Goal: Task Accomplishment & Management: Manage account settings

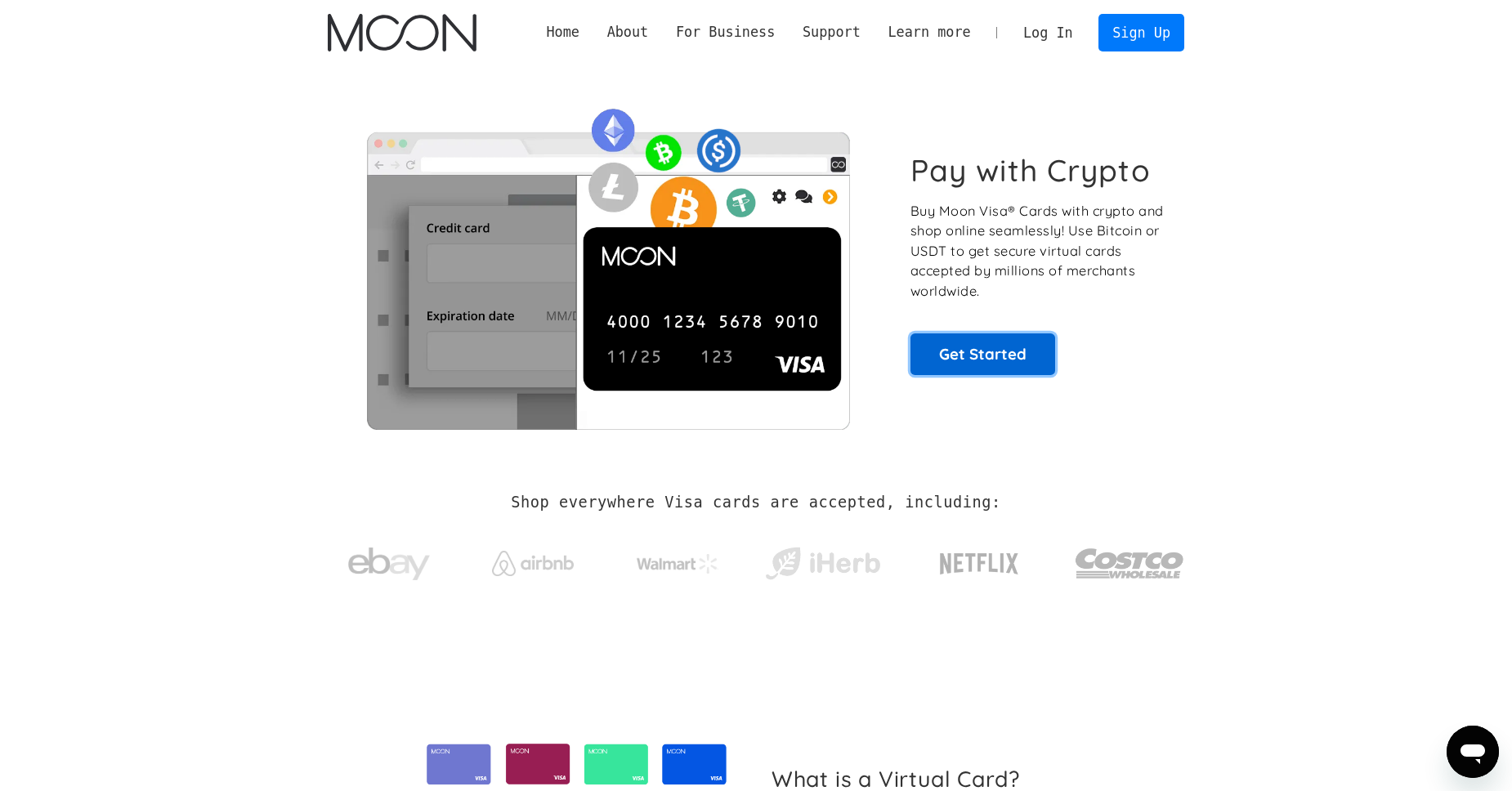
click at [965, 351] on link "Get Started" at bounding box center [982, 354] width 144 height 41
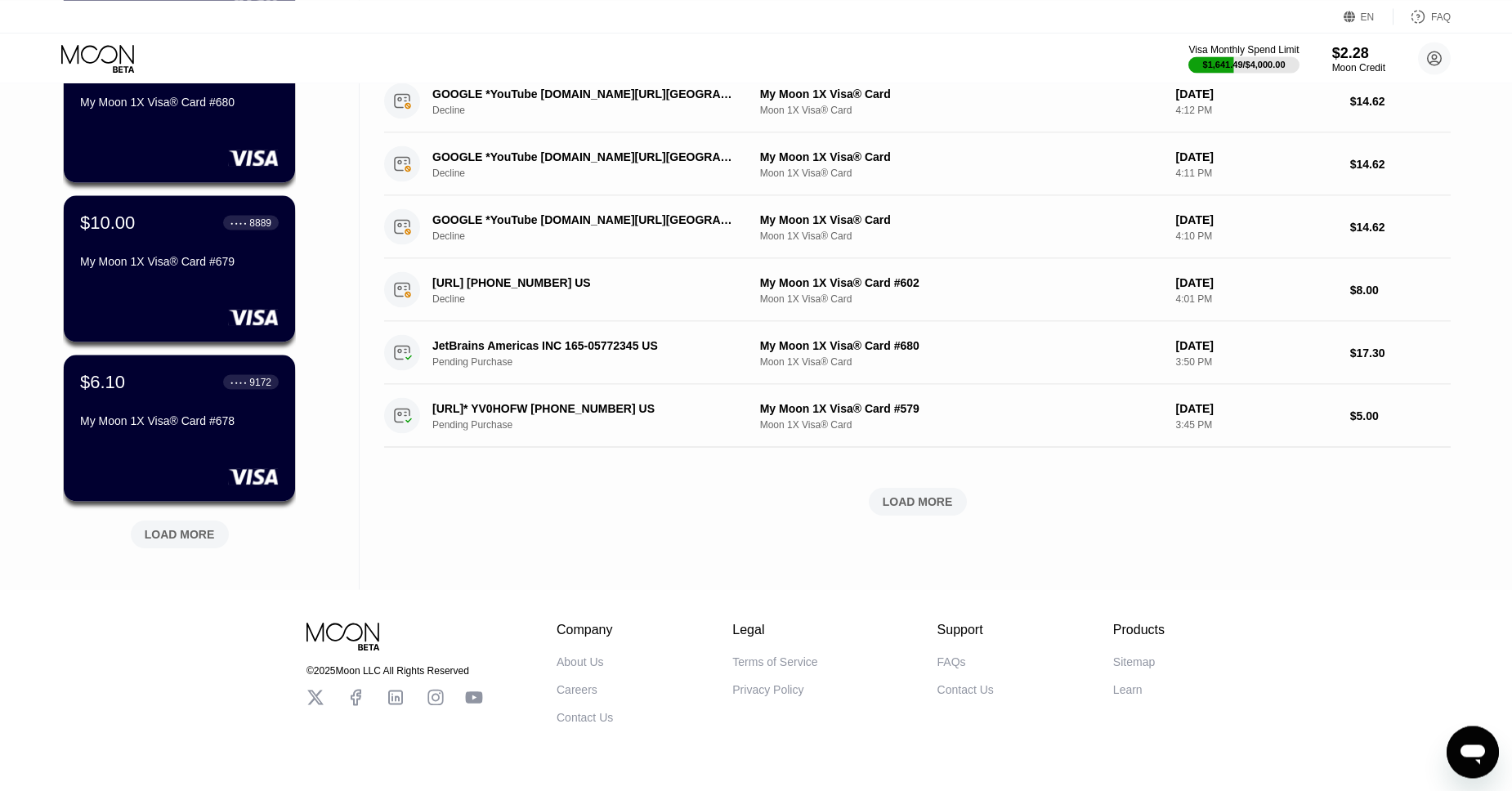
scroll to position [512, 0]
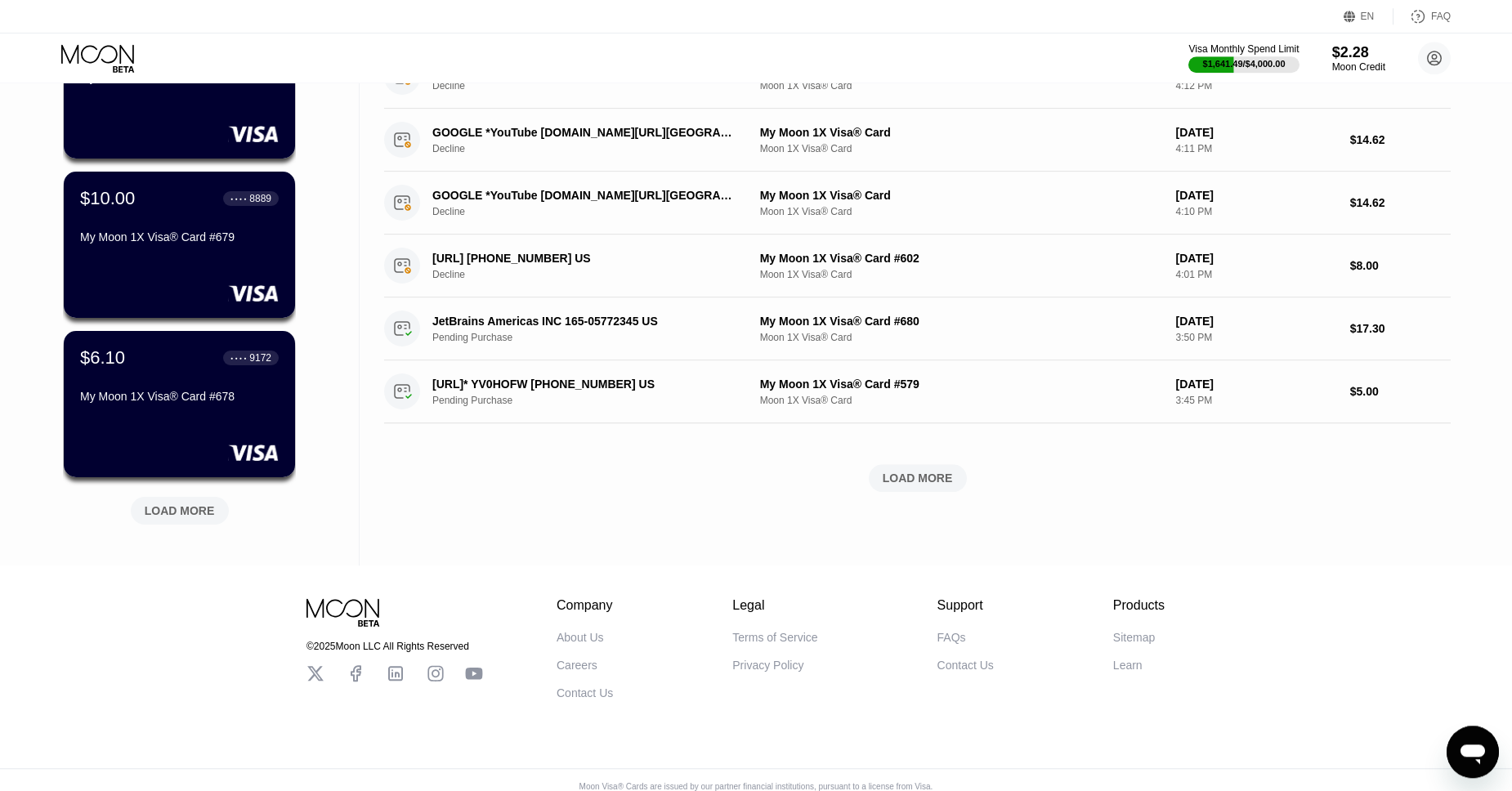
click at [191, 511] on div "LOAD MORE" at bounding box center [179, 511] width 70 height 15
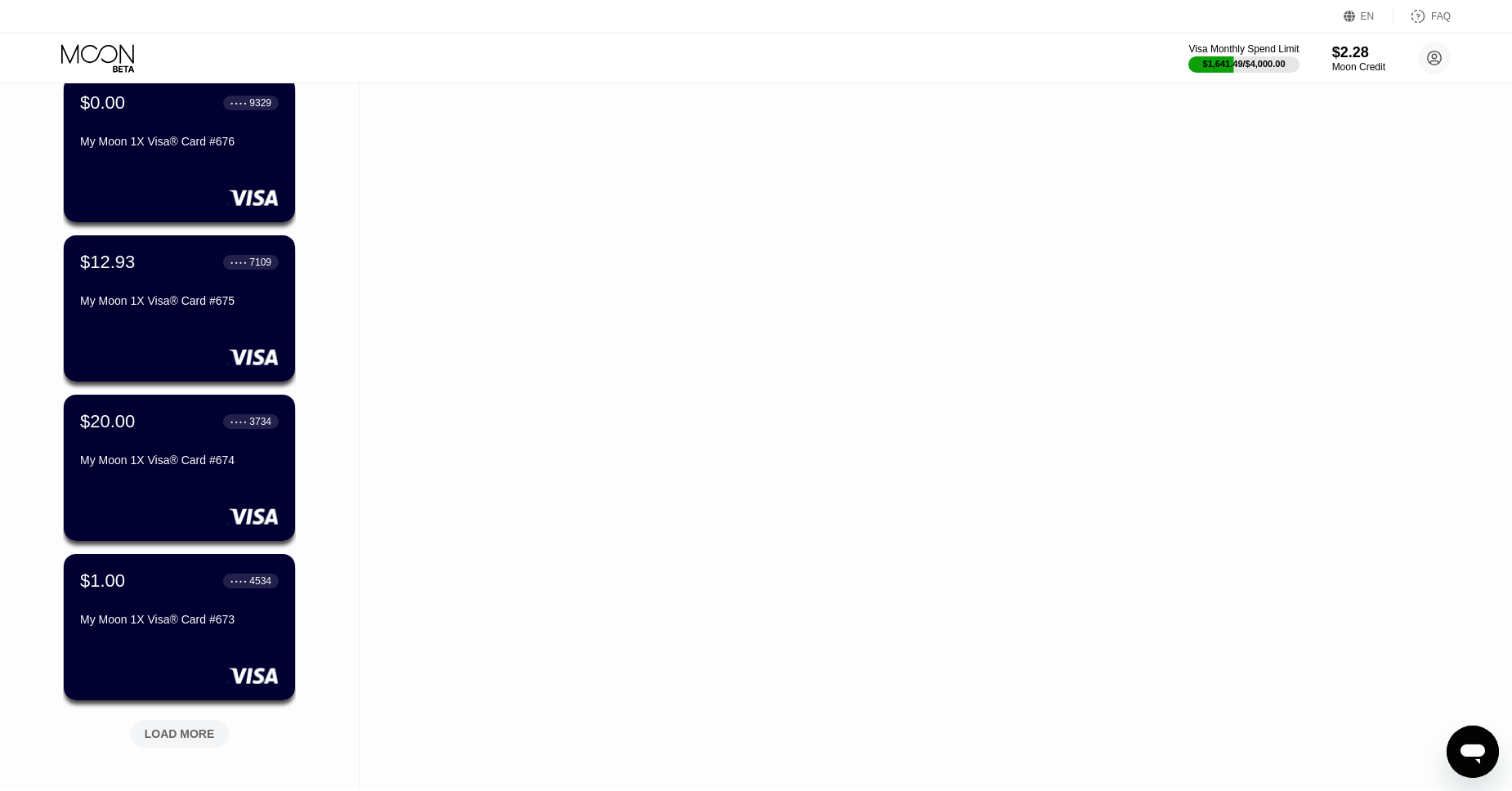
scroll to position [1099, 0]
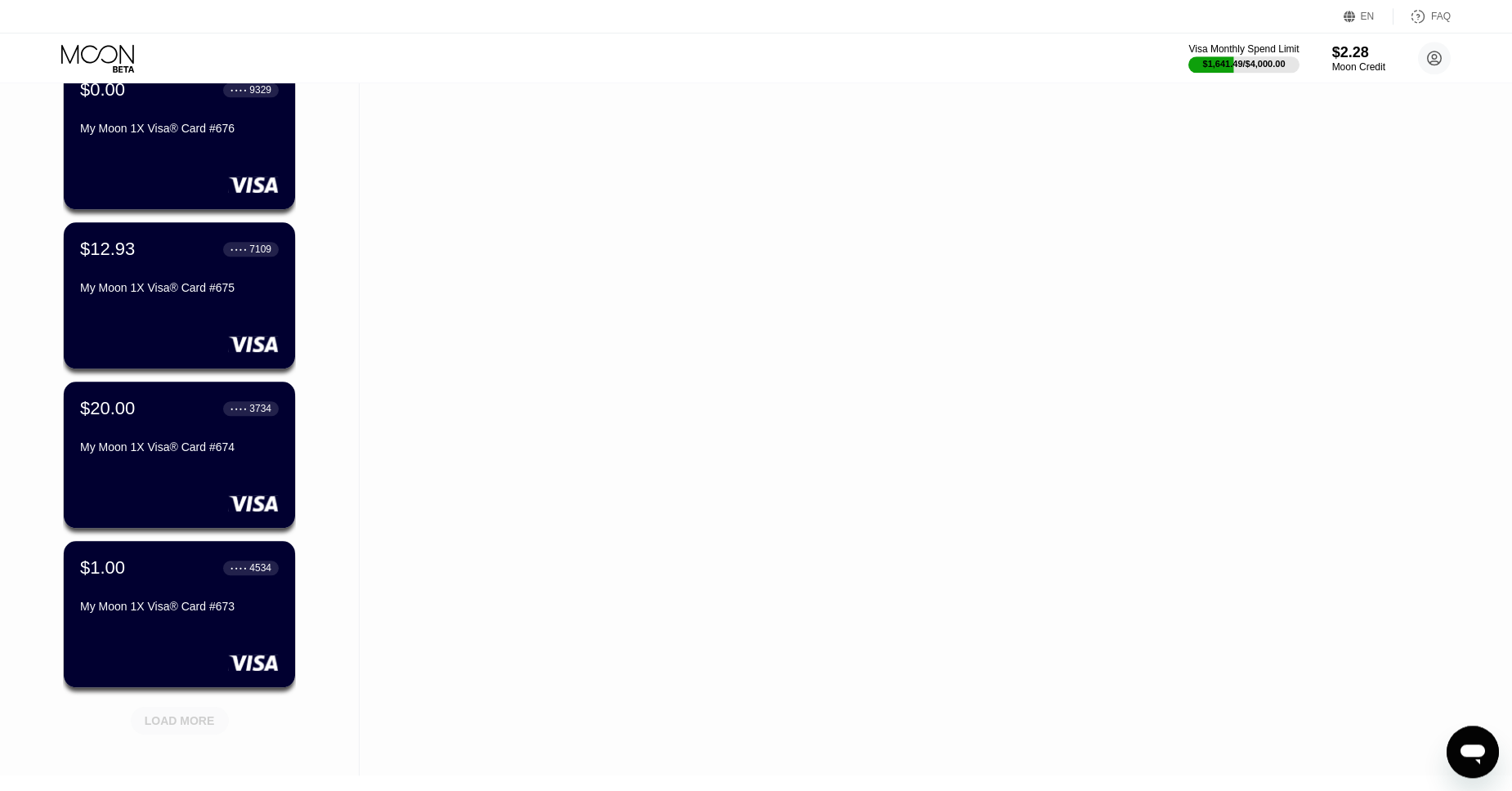
click at [188, 715] on div "LOAD MORE" at bounding box center [179, 720] width 70 height 15
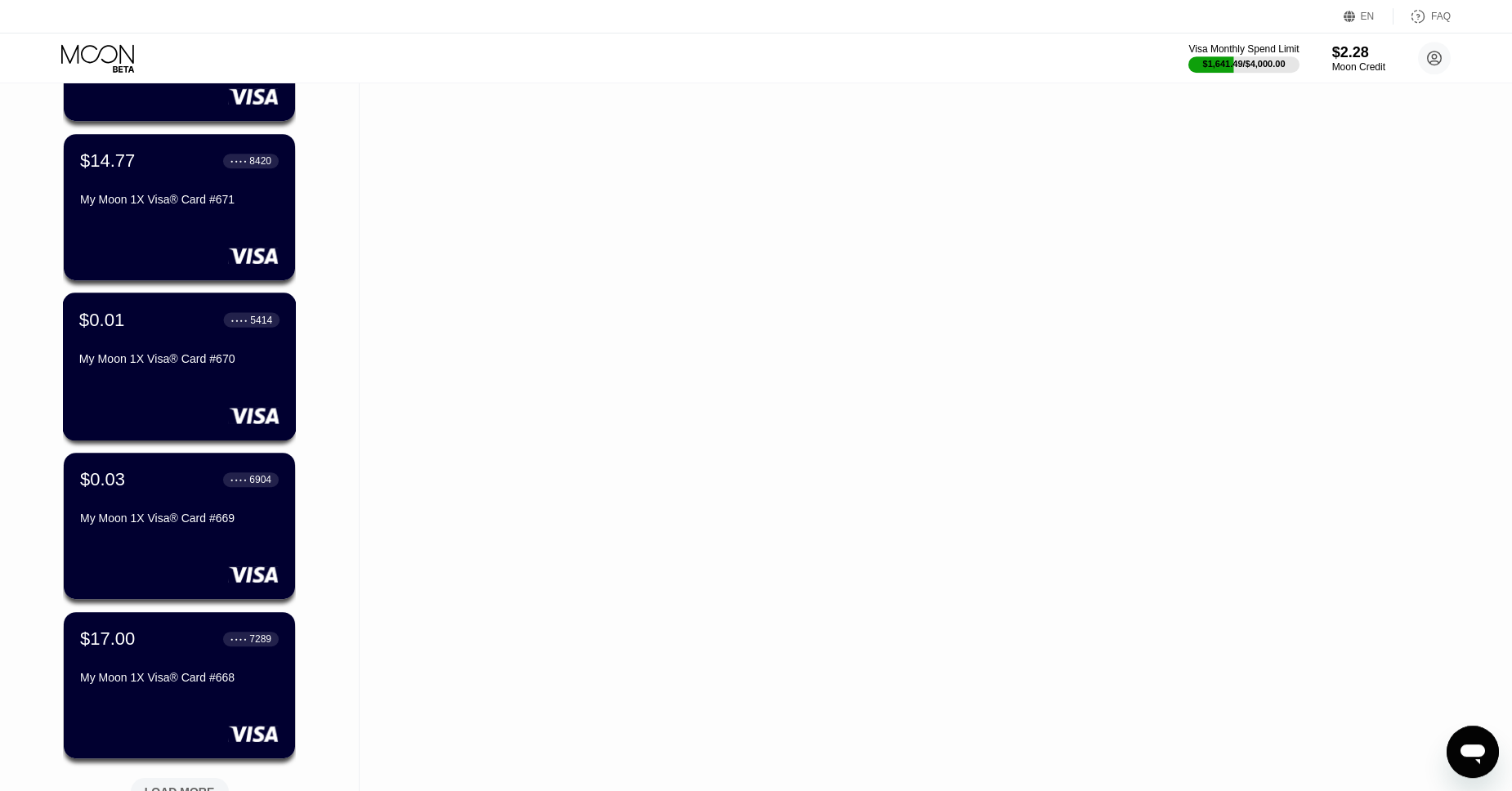
scroll to position [1821, 0]
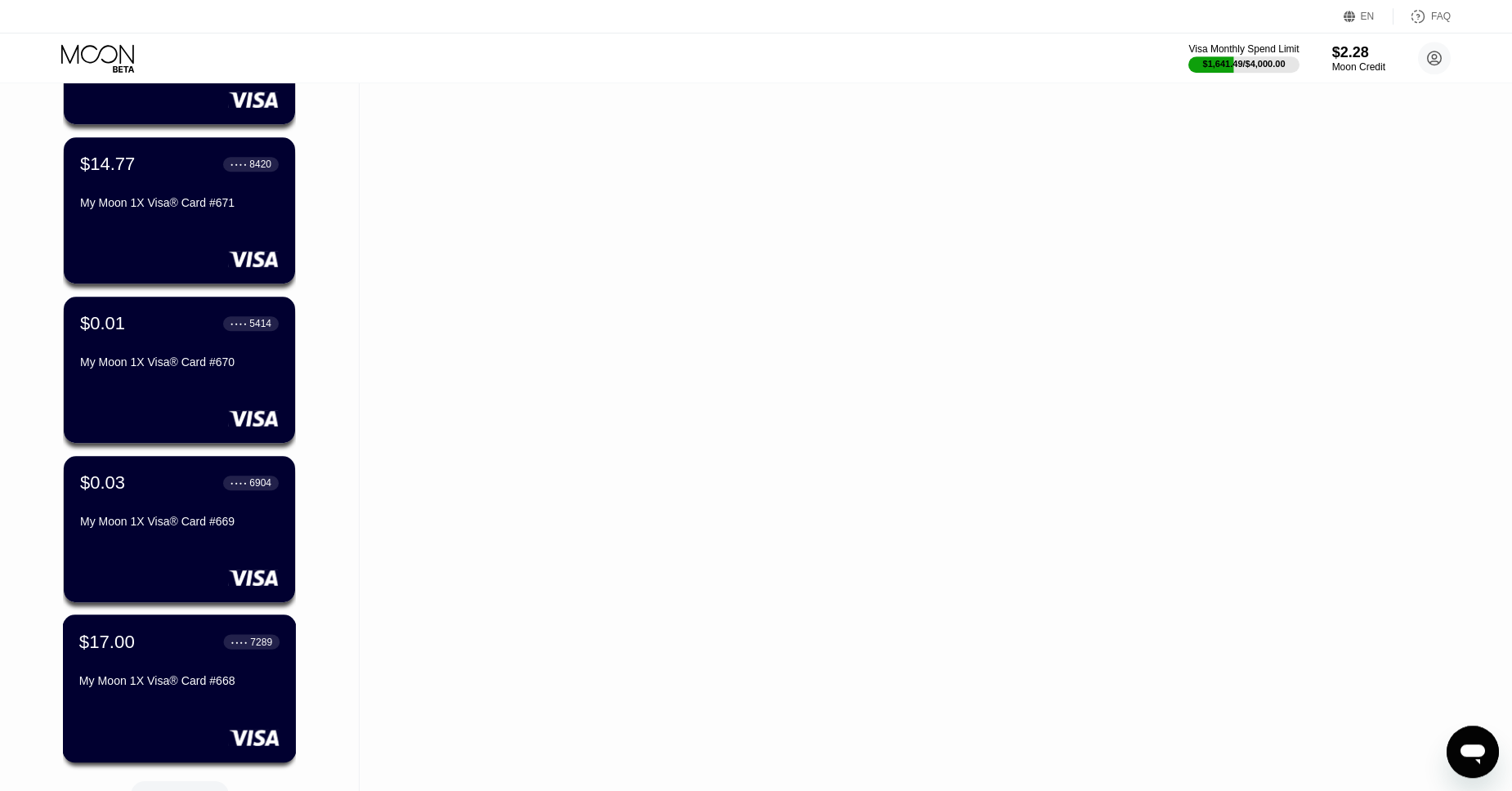
click at [151, 646] on div "$17.00 ● ● ● ● 7289" at bounding box center [179, 641] width 200 height 21
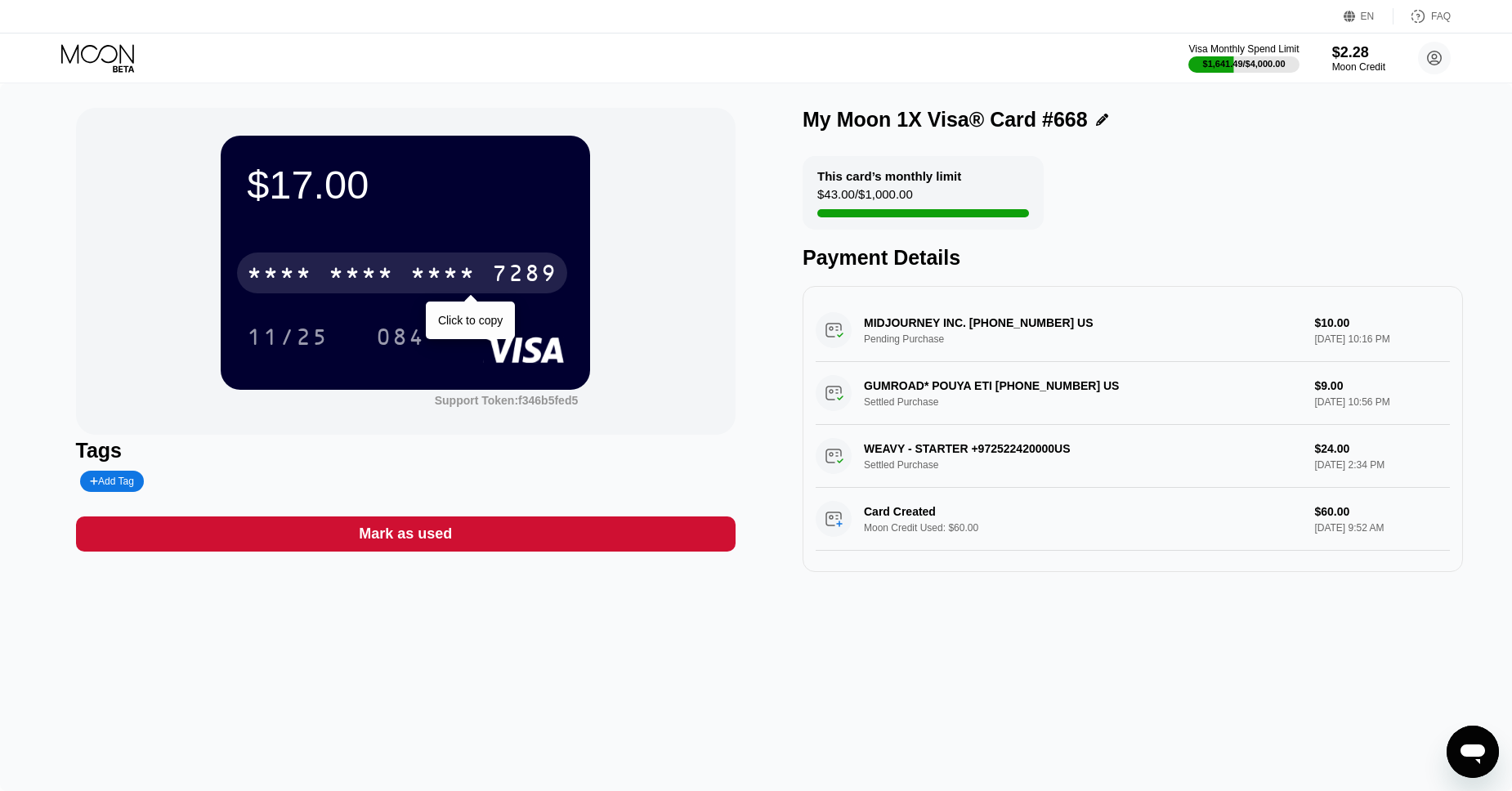
click at [398, 278] on div "* * * * * * * * * * * * 7289" at bounding box center [402, 273] width 331 height 41
